Goal: Navigation & Orientation: Find specific page/section

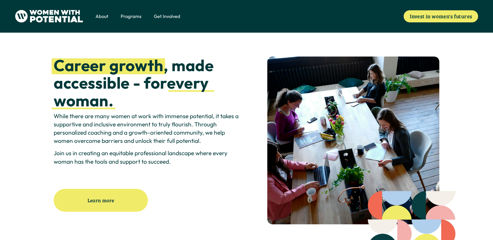
click at [0, 0] on span "Meet the Board" at bounding box center [0, 0] width 0 height 0
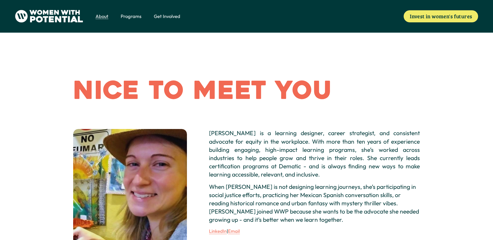
click at [0, 0] on span "Vision & Values" at bounding box center [0, 0] width 0 height 0
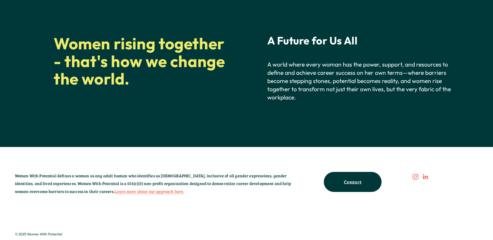
scroll to position [777, 0]
